Goal: Use online tool/utility: Utilize a website feature to perform a specific function

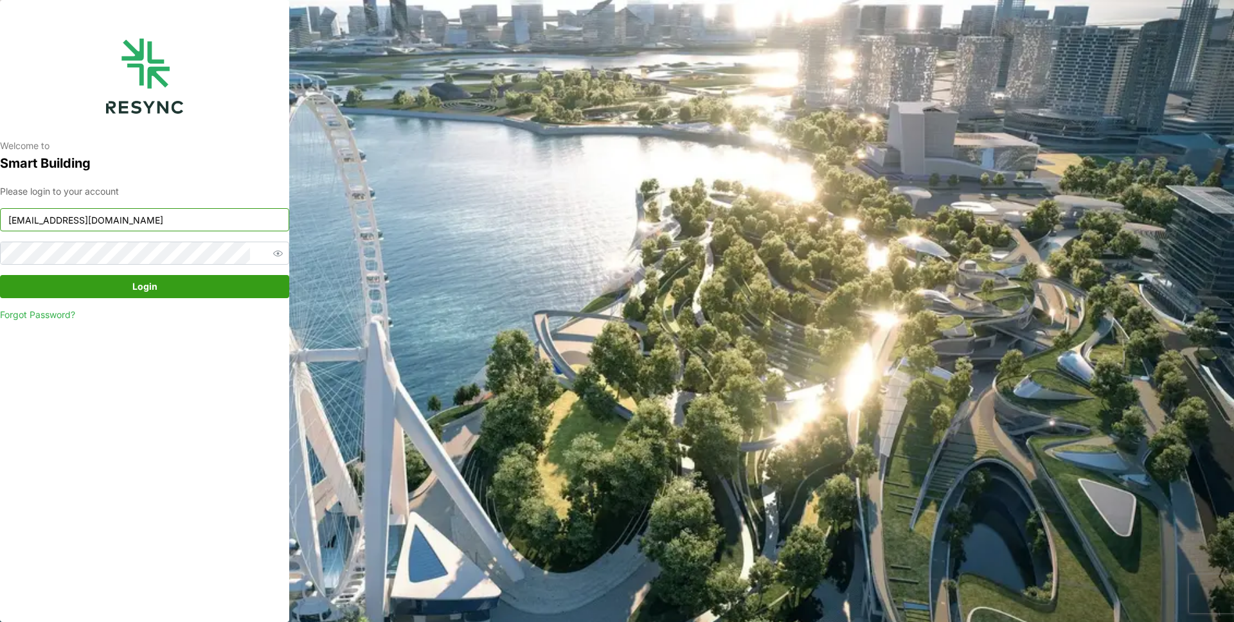
click at [188, 216] on input "mandai_display@resynctech.com" at bounding box center [144, 219] width 289 height 23
type input "ponte_group_display@resynctech.com"
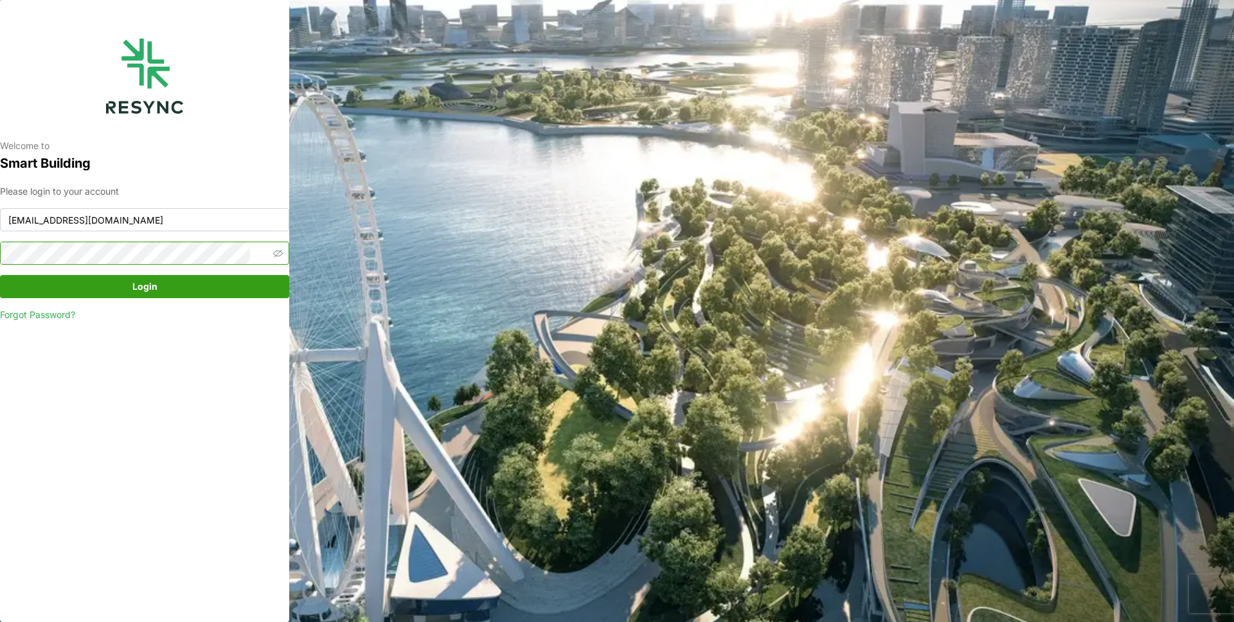
click at [273, 254] on icon "button" at bounding box center [278, 254] width 10 height 10
click at [4, 254] on div "Welcome to Smart Building Please login to your account ponte_group_display@resy…" at bounding box center [144, 311] width 289 height 622
click at [145, 282] on span "Login" at bounding box center [144, 287] width 25 height 22
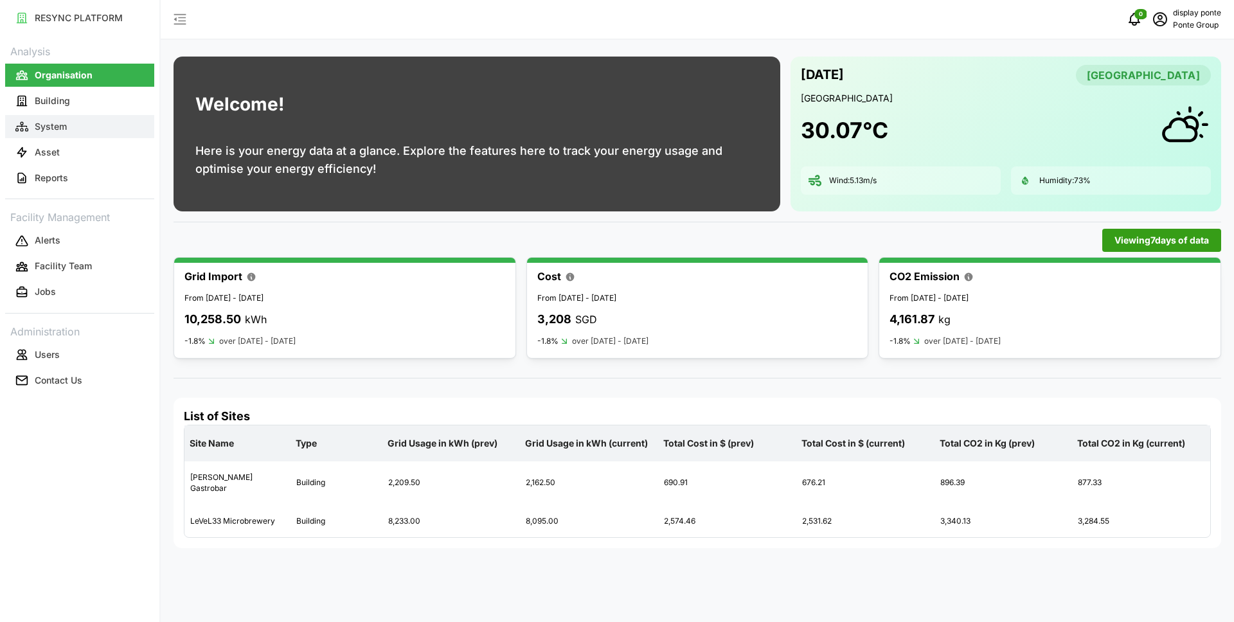
click at [65, 135] on button "System" at bounding box center [79, 126] width 149 height 23
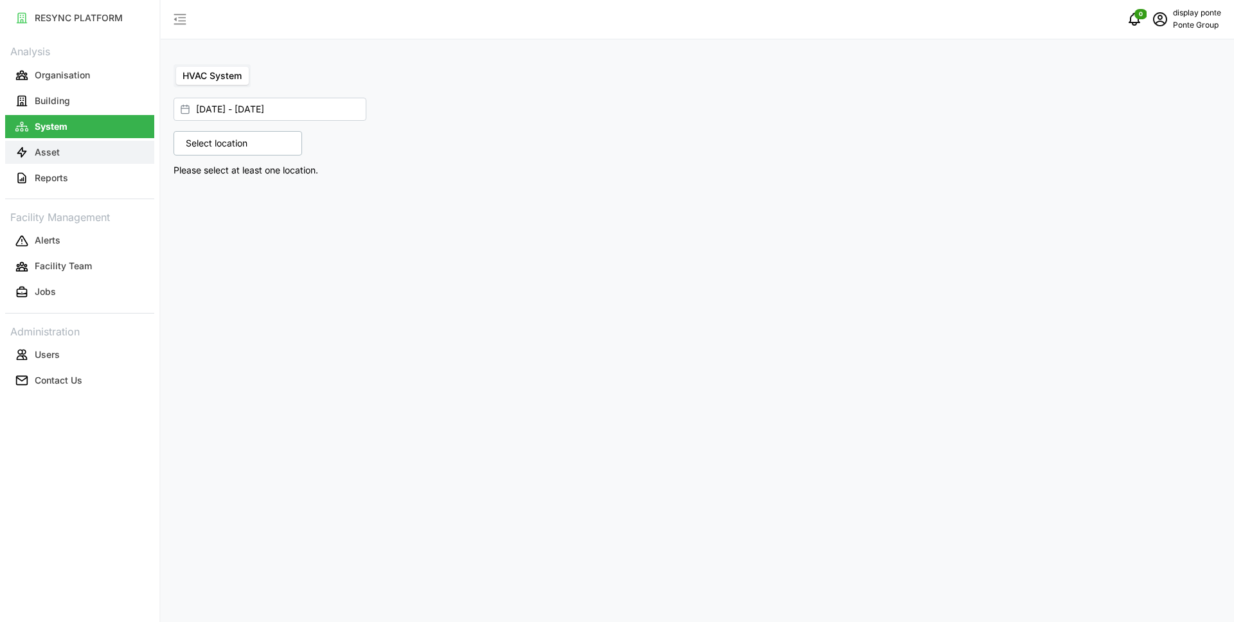
click at [66, 151] on button "Asset" at bounding box center [79, 152] width 149 height 23
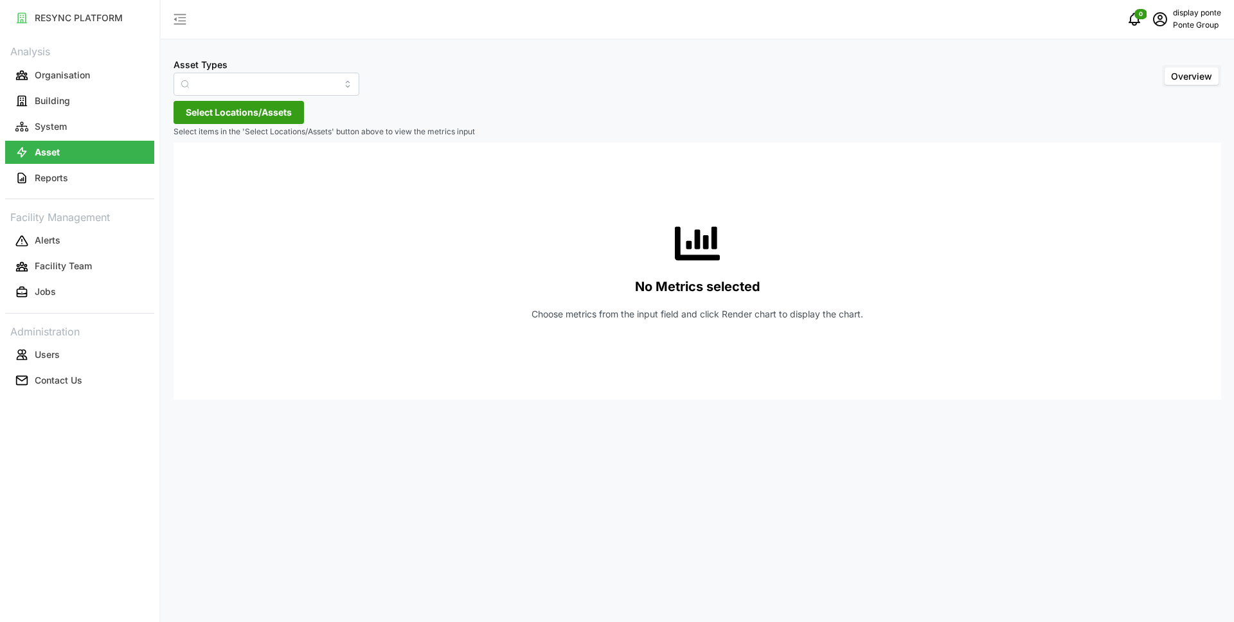
type input "Air Handling Unit"
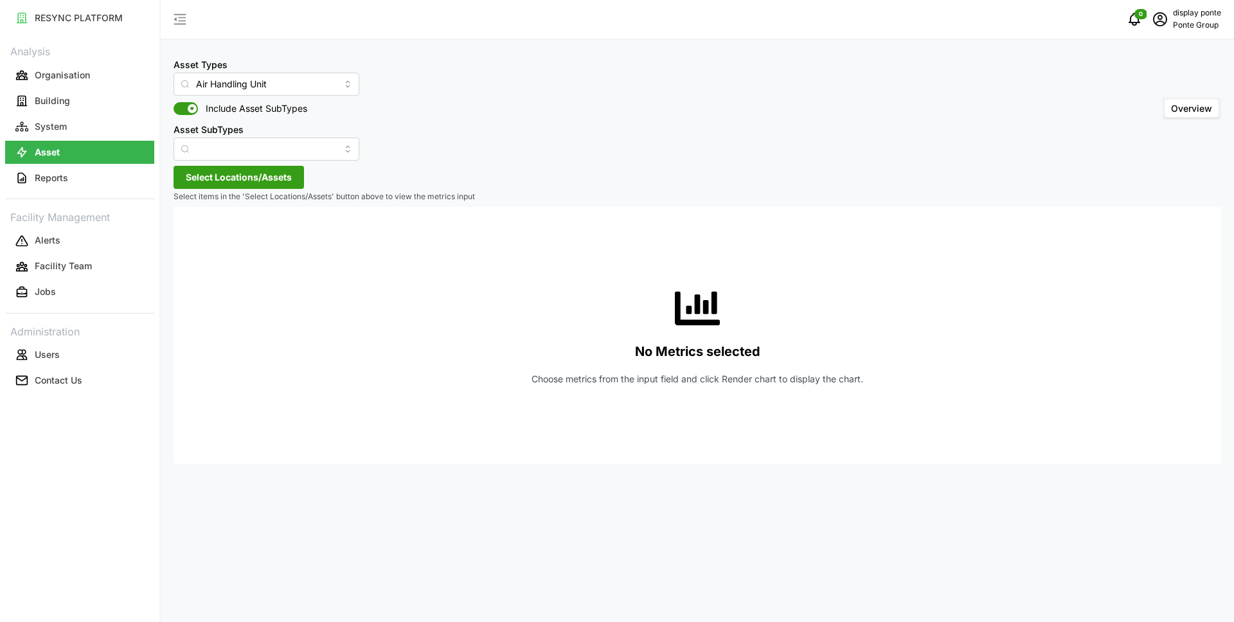
click at [229, 184] on span "Select Locations/Assets" at bounding box center [239, 177] width 106 height 22
click at [190, 235] on icon at bounding box center [190, 235] width 10 height 10
click at [205, 236] on span "Select MBFC" at bounding box center [206, 236] width 8 height 8
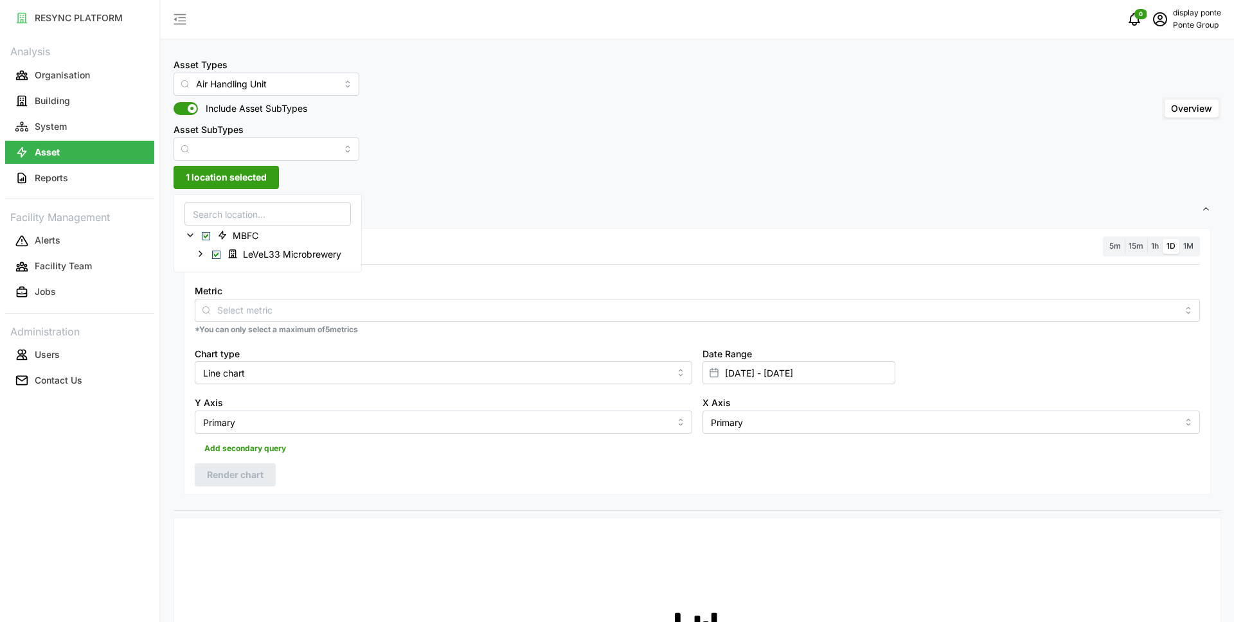
click at [621, 115] on div "Asset Types Air Handling Unit Include Asset SubTypes Asset SubTypes Overview" at bounding box center [697, 109] width 1047 height 104
click at [54, 133] on button "System" at bounding box center [79, 126] width 149 height 23
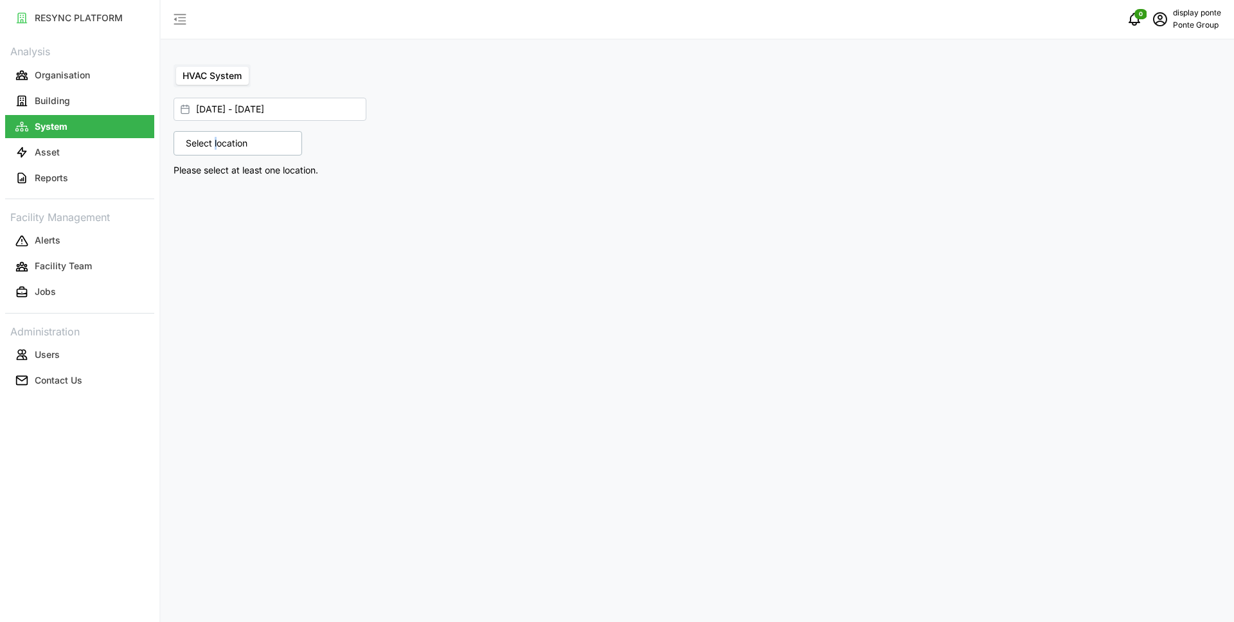
click at [215, 141] on p "Select location" at bounding box center [216, 143] width 75 height 13
click at [192, 197] on icon at bounding box center [190, 199] width 10 height 10
click at [201, 217] on icon at bounding box center [200, 218] width 10 height 10
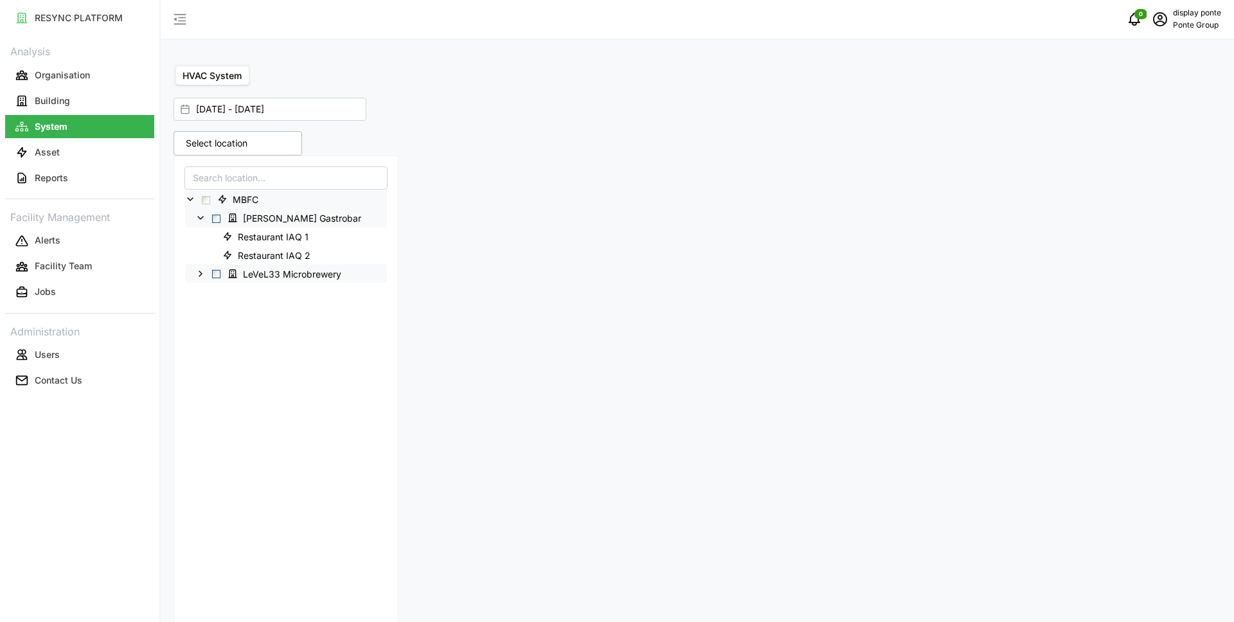
click at [204, 272] on icon at bounding box center [200, 274] width 10 height 10
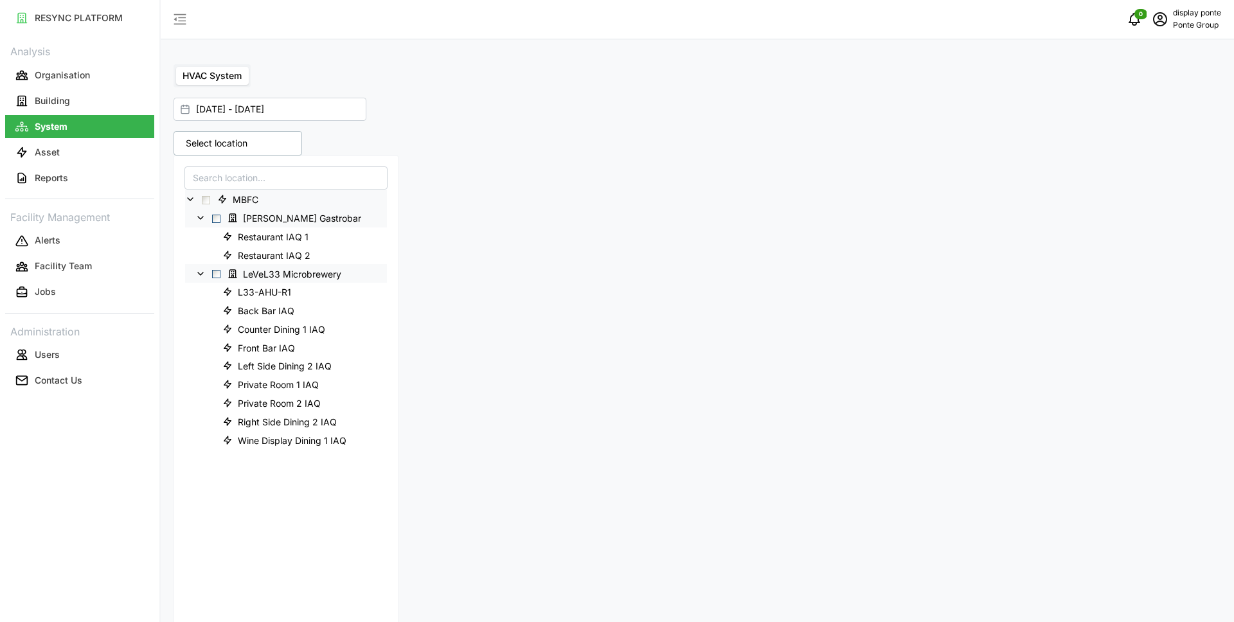
click at [215, 276] on span "Select LeVeL33 Microbrewery" at bounding box center [216, 274] width 8 height 8
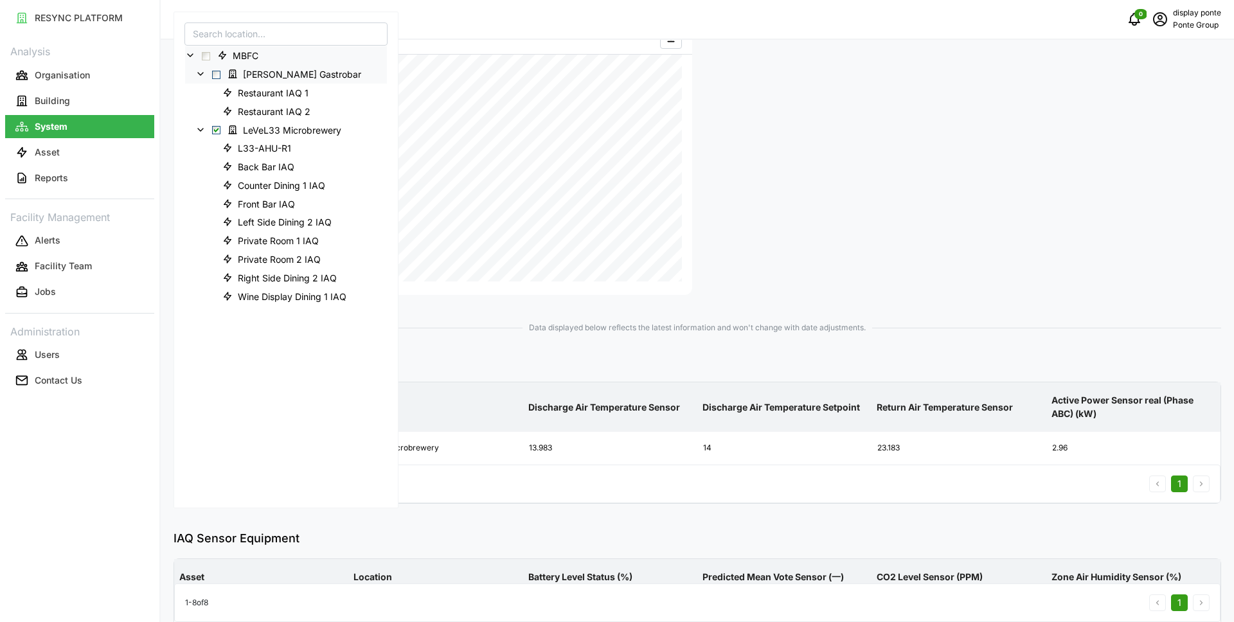
scroll to position [129, 0]
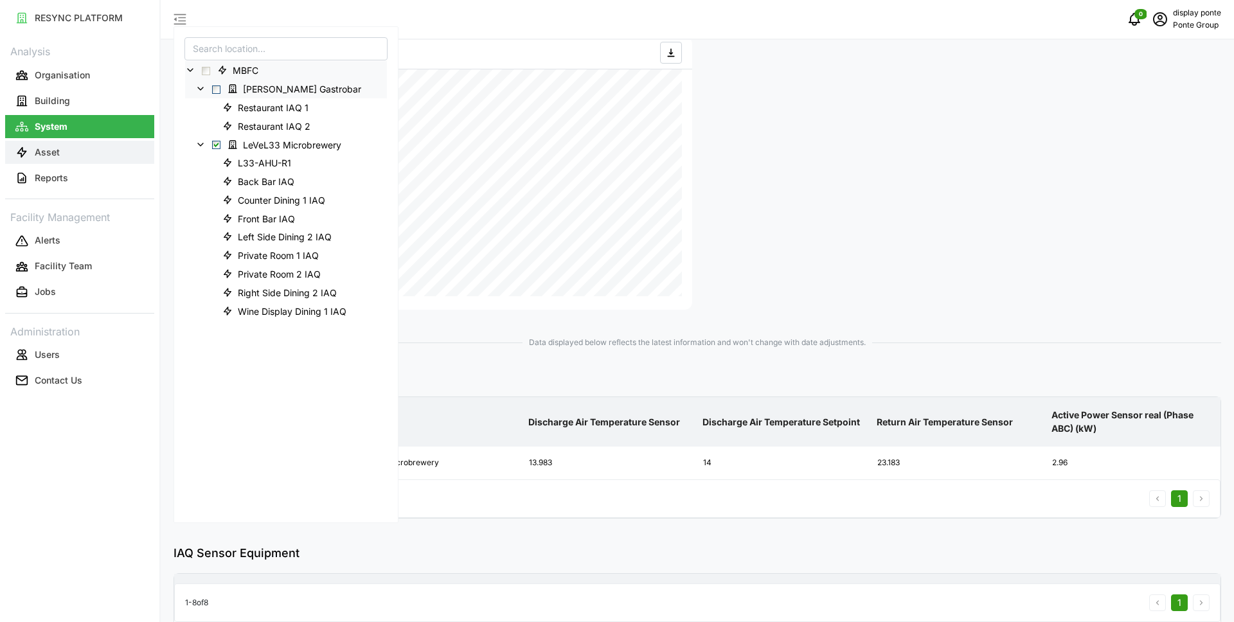
click at [90, 157] on button "Asset" at bounding box center [79, 152] width 149 height 23
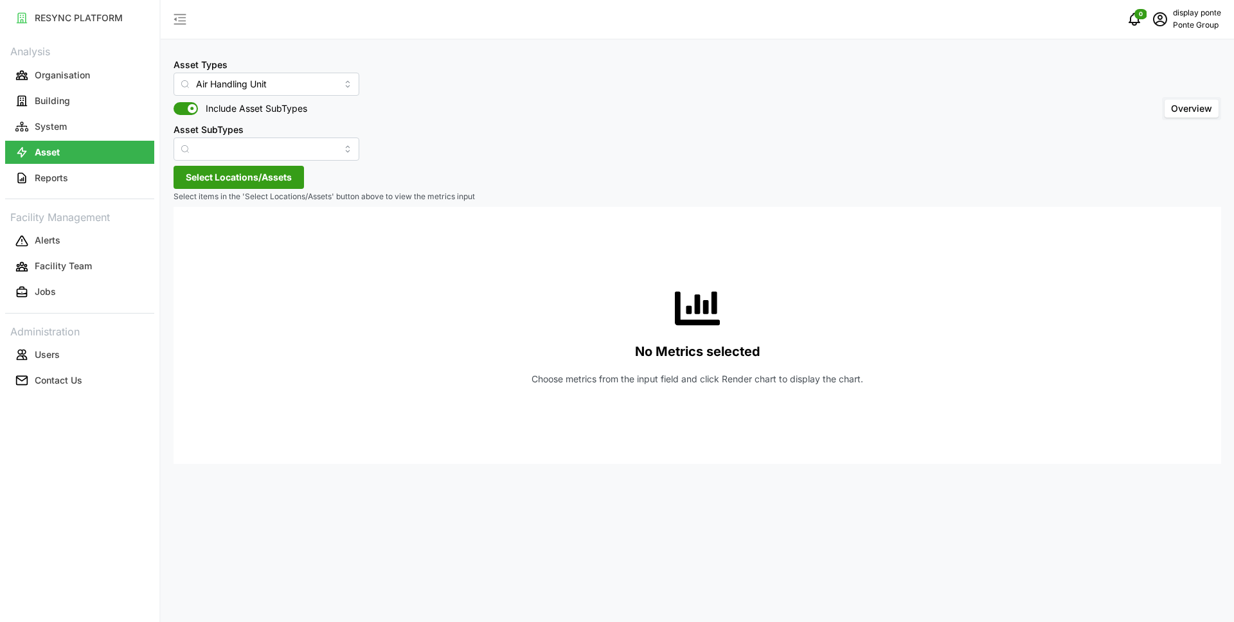
click at [233, 181] on span "Select Locations/Assets" at bounding box center [239, 177] width 106 height 22
click at [205, 236] on span "Select MBFC" at bounding box center [206, 236] width 8 height 8
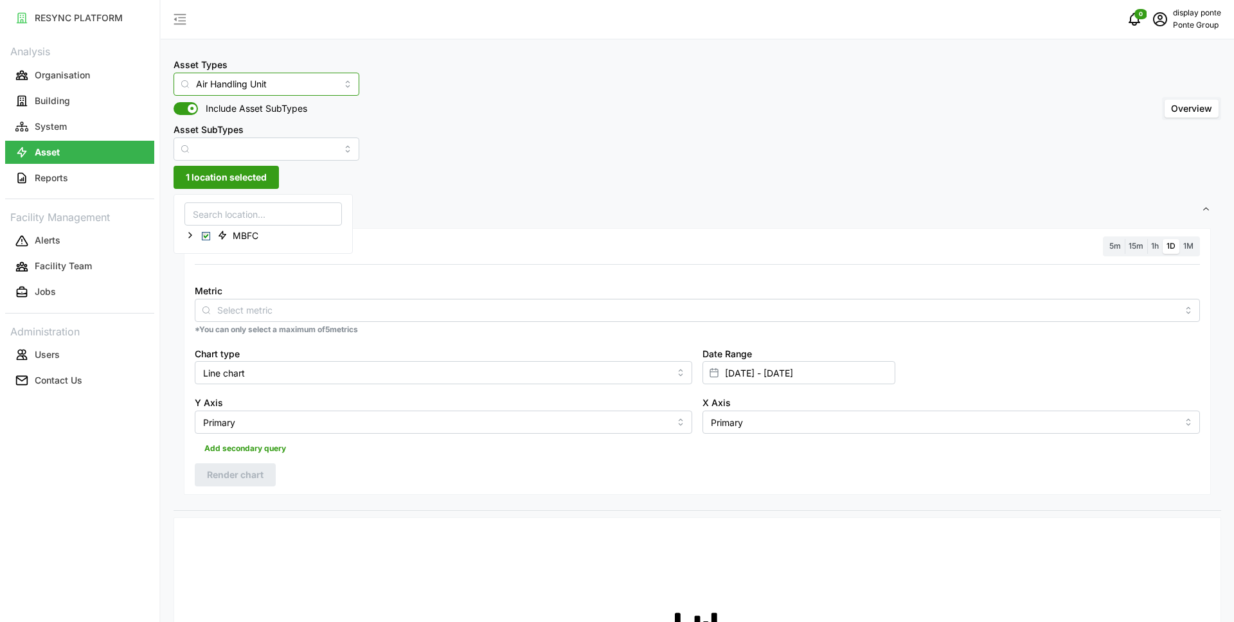
click at [271, 83] on input "Air Handling Unit" at bounding box center [267, 84] width 186 height 23
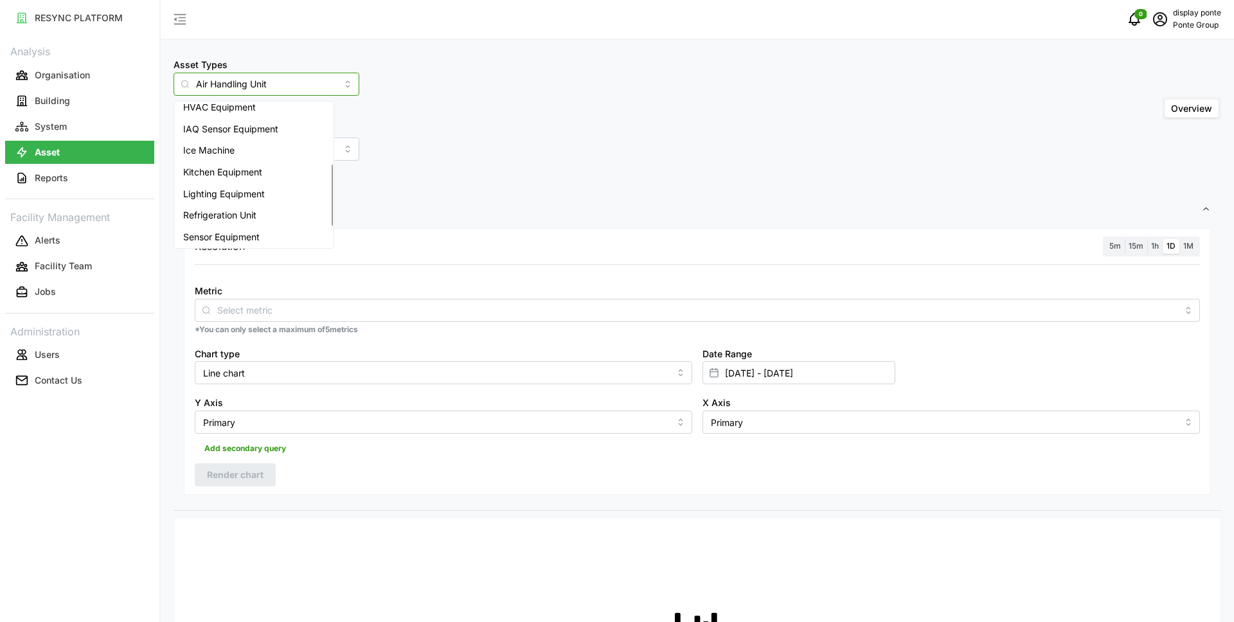
scroll to position [183, 0]
click at [238, 212] on span "Variable Air Volume Box" at bounding box center [233, 213] width 100 height 14
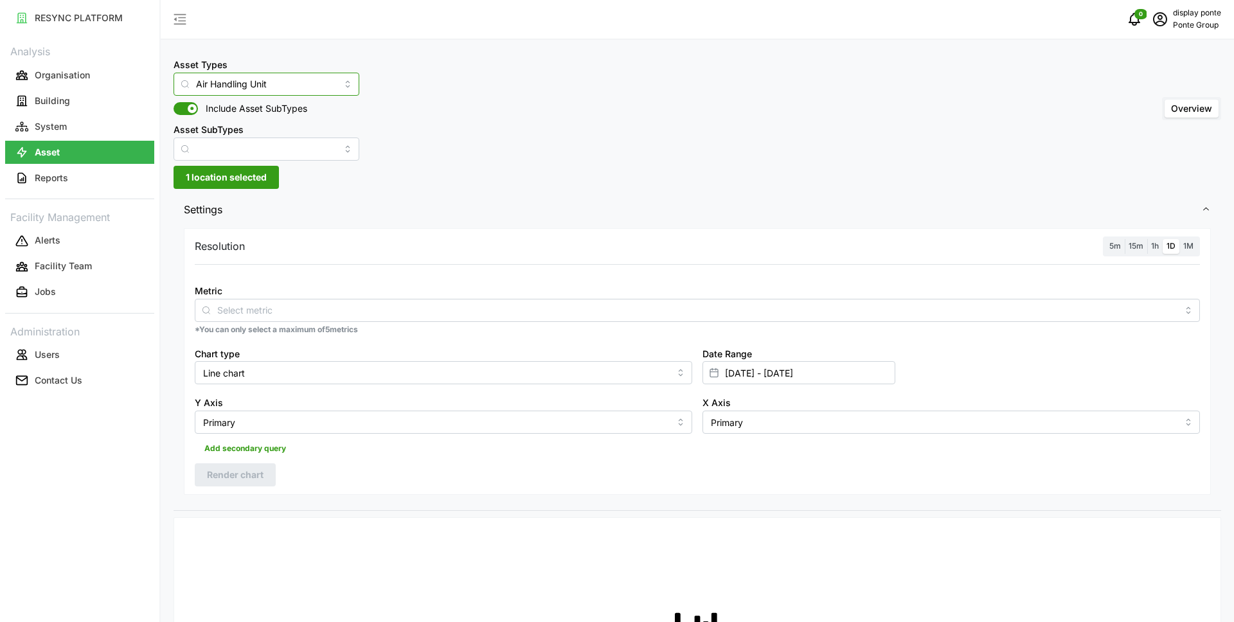
type input "Variable Air Volume Box"
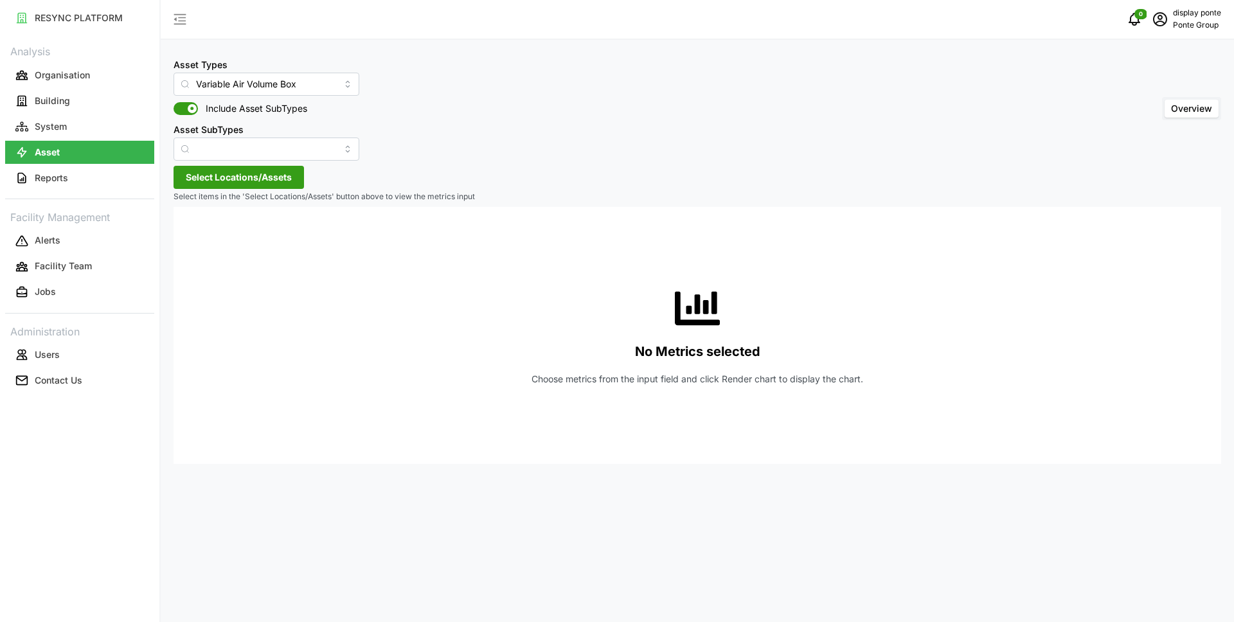
click at [218, 178] on span "Select Locations/Assets" at bounding box center [239, 177] width 106 height 22
click at [190, 235] on icon at bounding box center [190, 235] width 10 height 10
click at [200, 251] on icon at bounding box center [200, 254] width 10 height 10
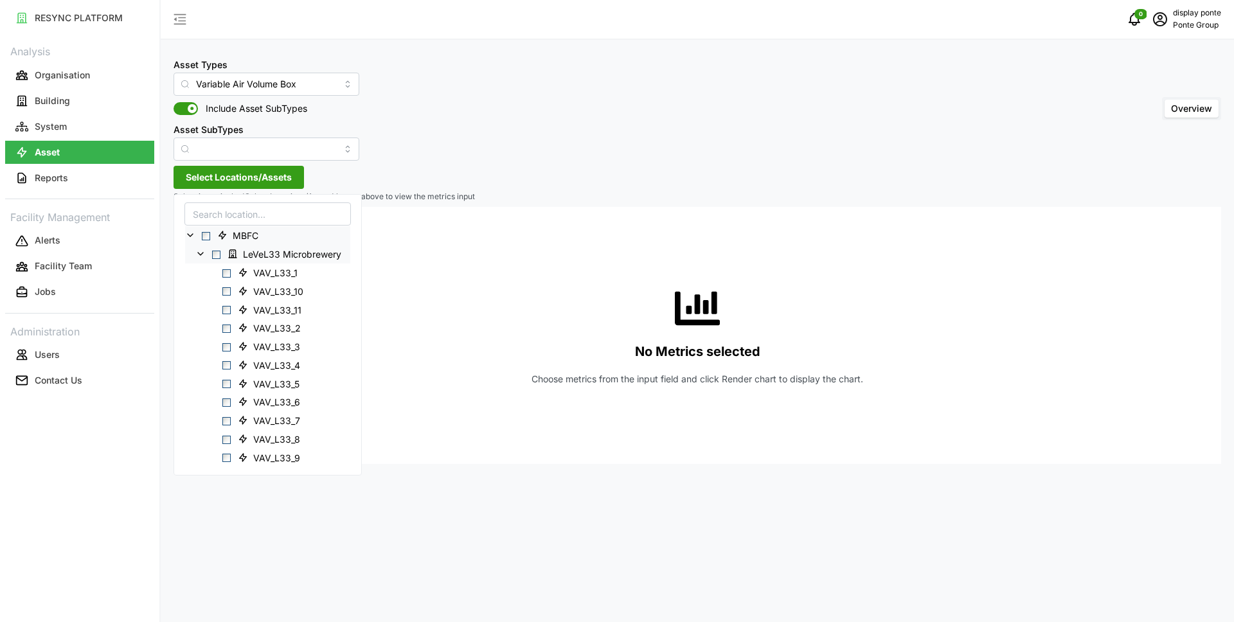
click at [214, 257] on span "Select LeVeL33 Microbrewery" at bounding box center [216, 254] width 8 height 8
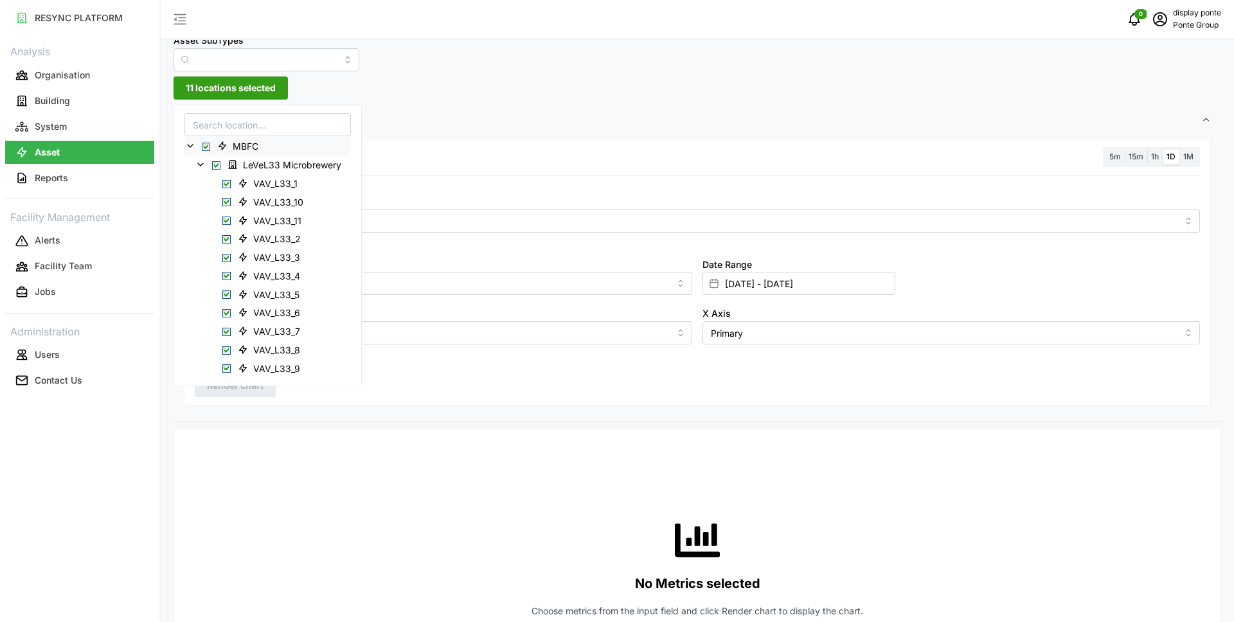
scroll to position [100, 0]
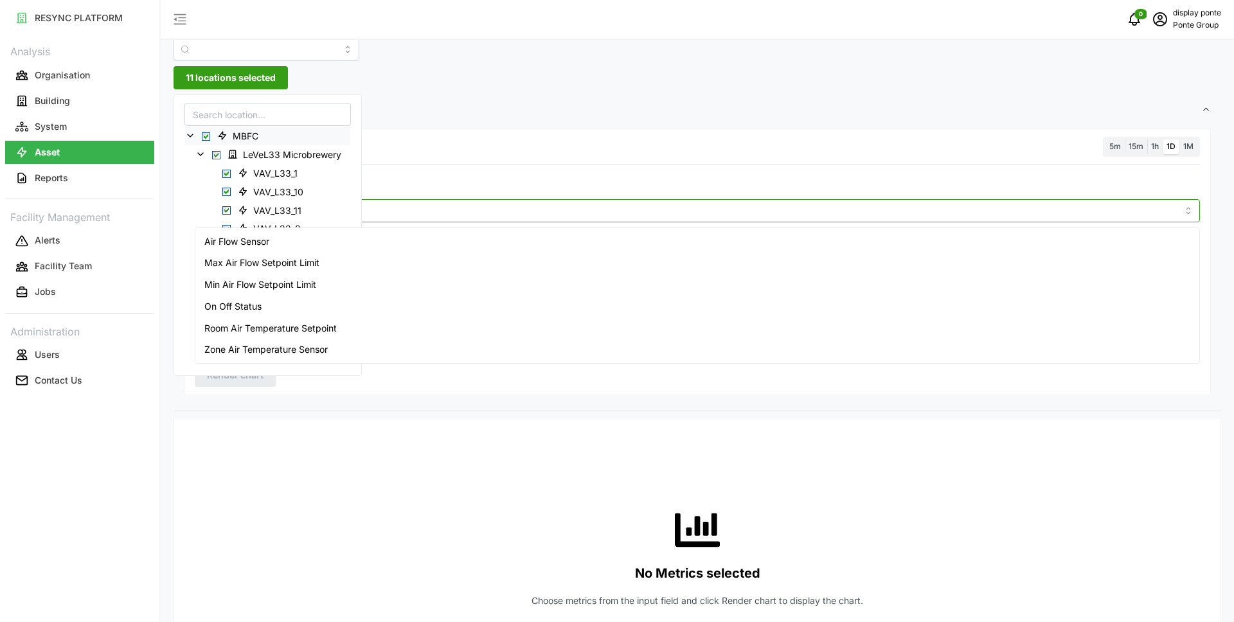
click at [512, 217] on input "Metric" at bounding box center [697, 210] width 960 height 14
click at [347, 351] on div "Zone Air Temperature Sensor" at bounding box center [697, 350] width 999 height 22
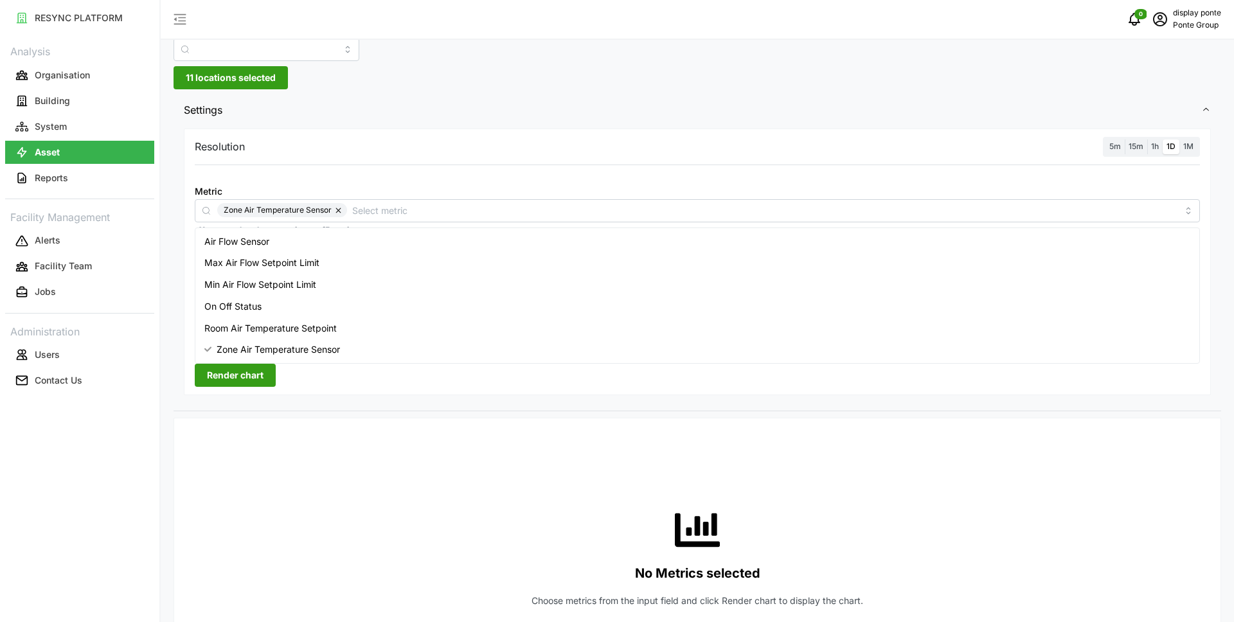
click at [944, 161] on div "Resolution 5m 15m 1h 1D 1M Metric Zone Air Temperature Sensor *You can only sel…" at bounding box center [697, 262] width 1027 height 267
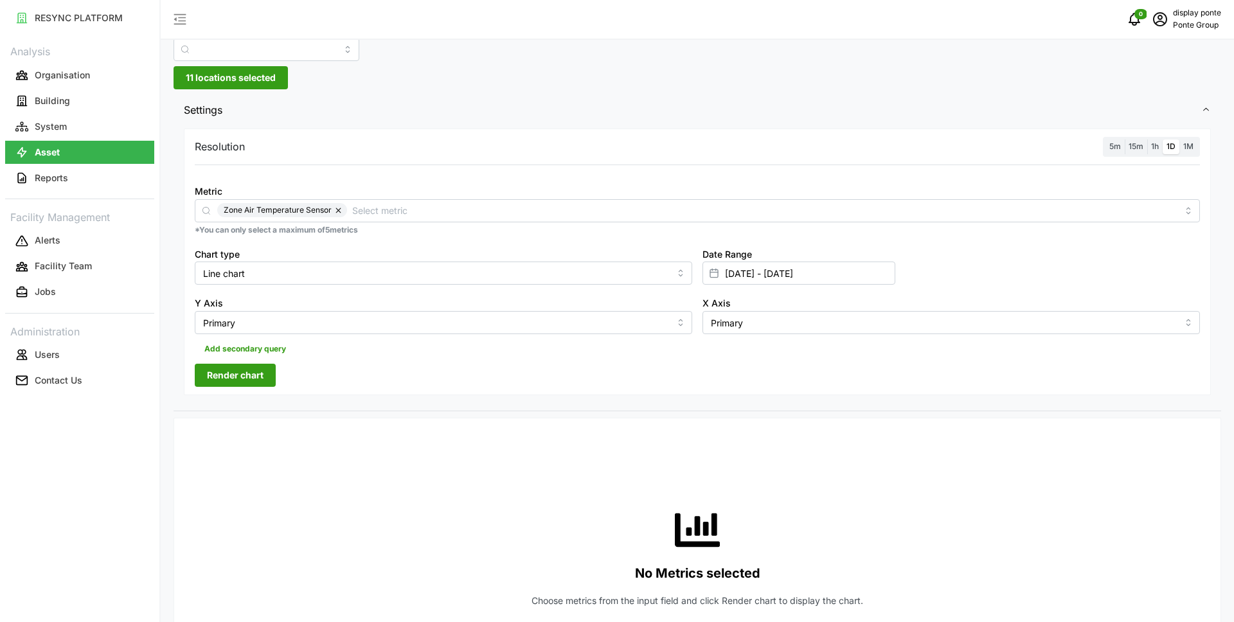
click at [1157, 142] on span "1h" at bounding box center [1155, 146] width 8 height 10
click at [1147, 139] on input "1h" at bounding box center [1147, 139] width 0 height 0
click at [255, 277] on input "Line chart" at bounding box center [443, 273] width 497 height 23
click at [255, 325] on div "Bar chart" at bounding box center [443, 326] width 491 height 22
type input "Bar chart"
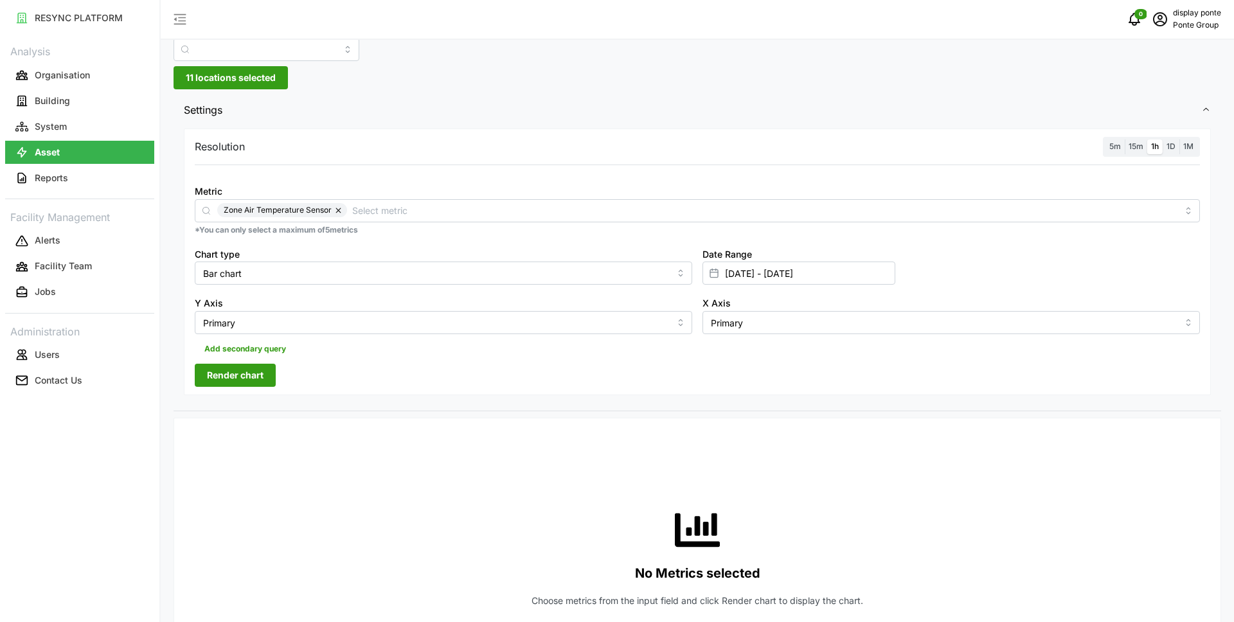
click at [249, 377] on span "Render chart" at bounding box center [235, 375] width 57 height 22
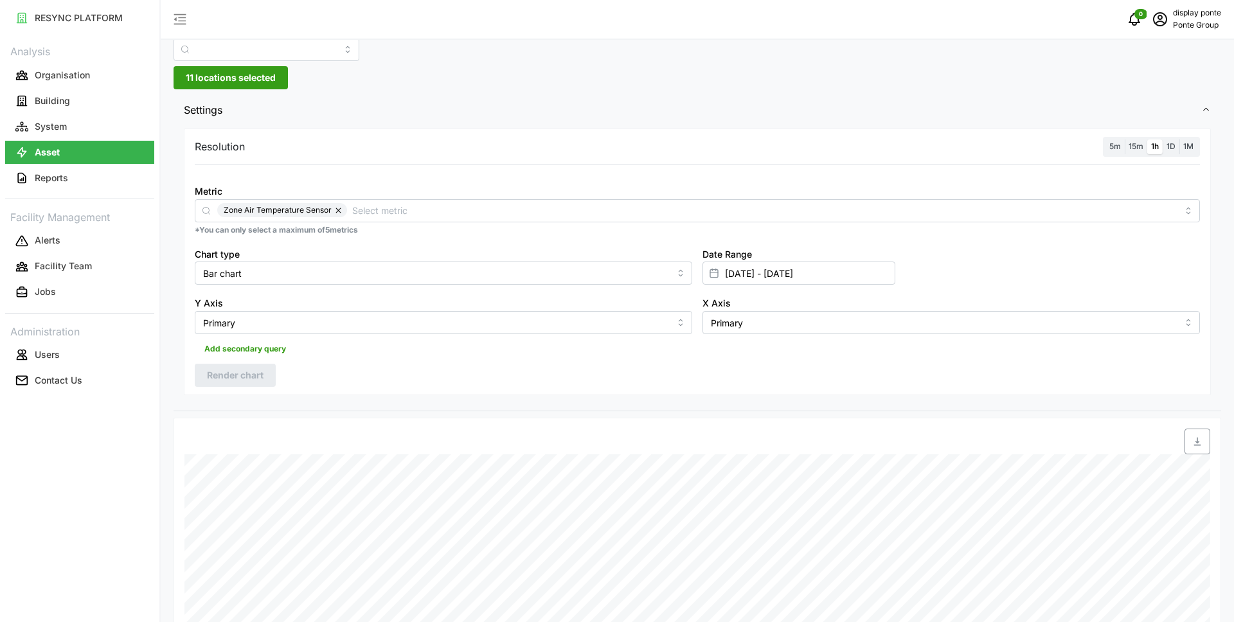
click at [209, 79] on span "11 locations selected" at bounding box center [231, 78] width 90 height 22
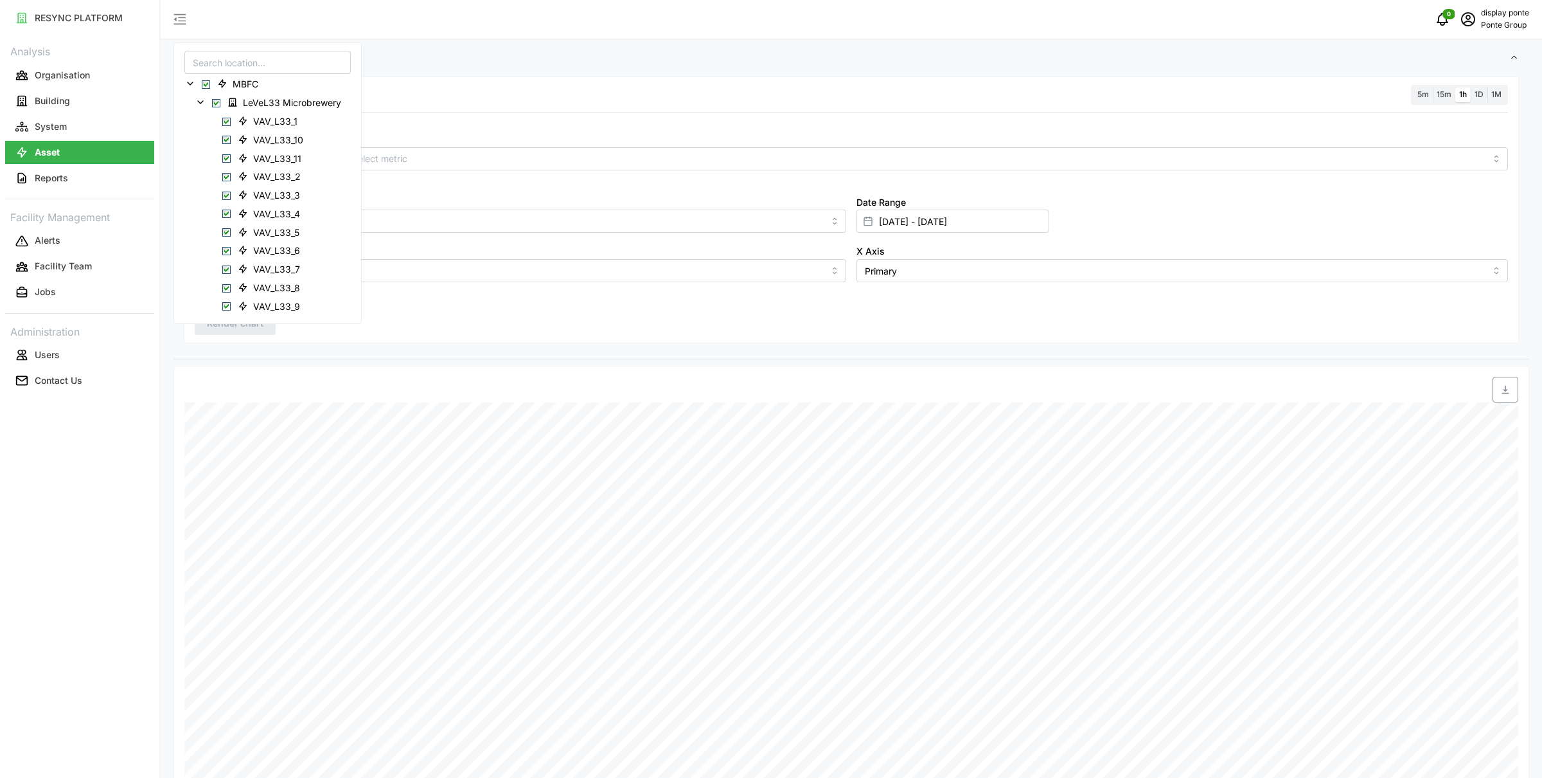
scroll to position [150, 0]
